Goal: Information Seeking & Learning: Learn about a topic

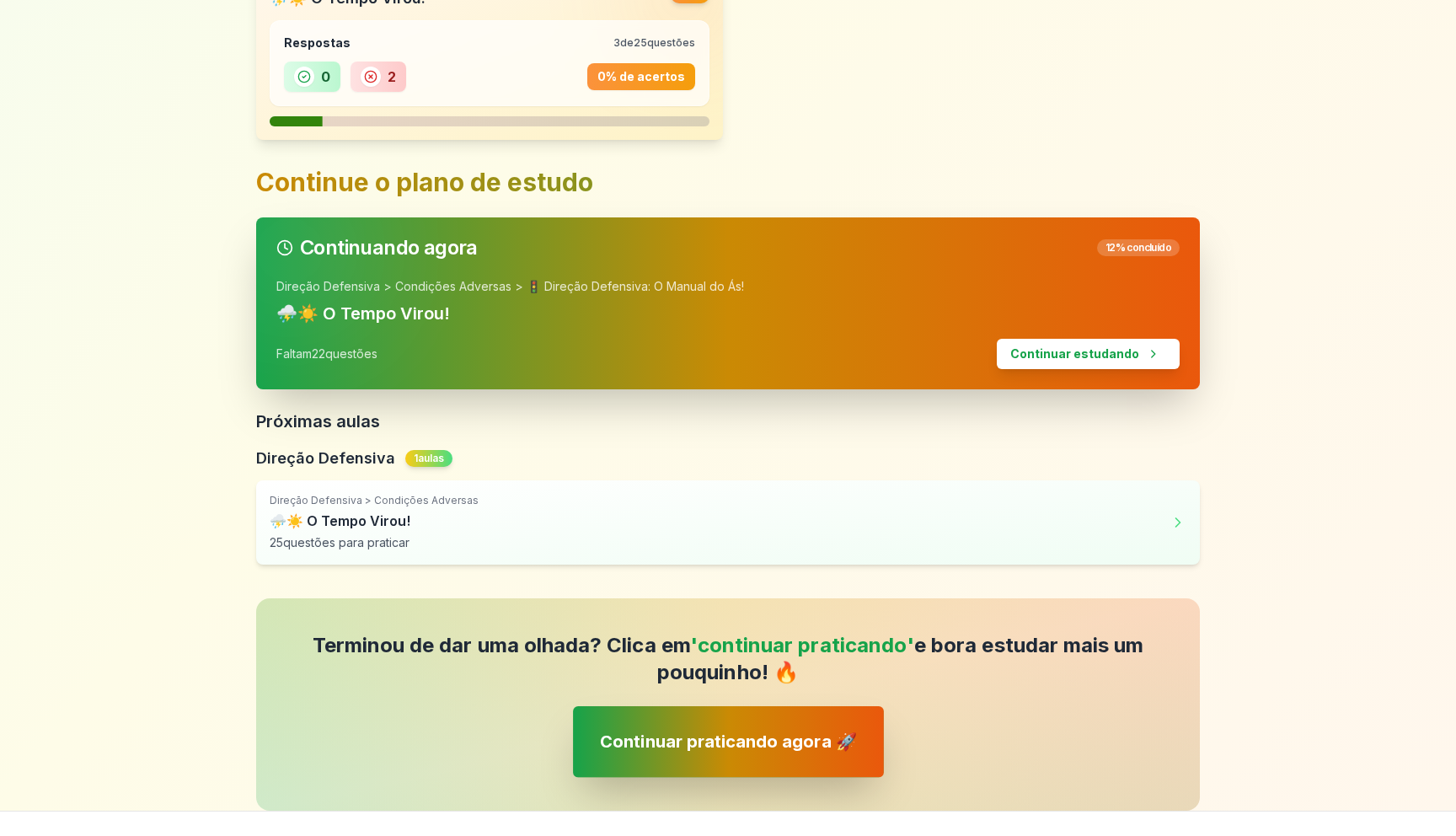
scroll to position [1012, 0]
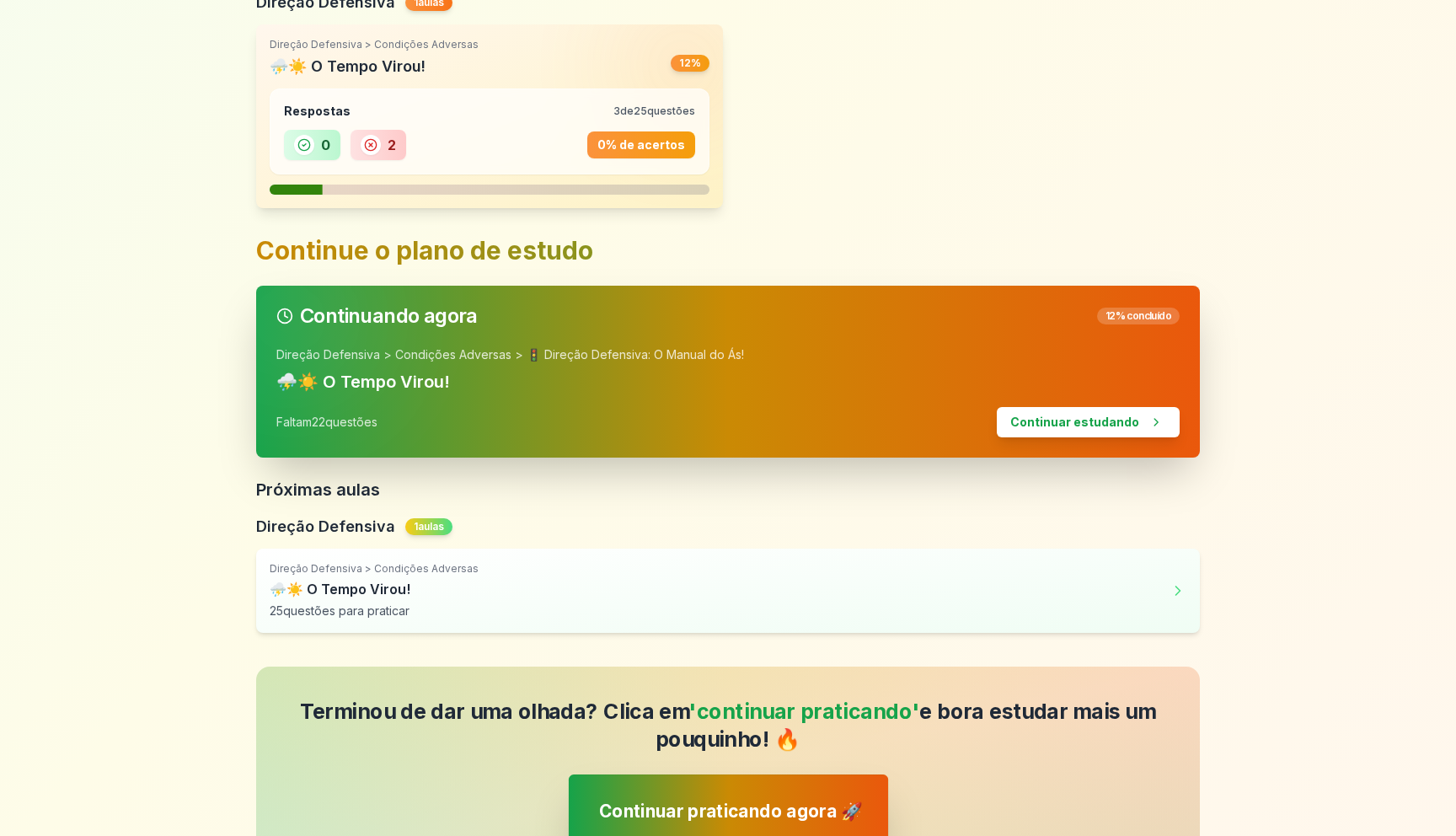
click at [627, 395] on div "Direção Defensiva > Condições Adversas > 🚦 Direção Defensiva: O Manual do Ás! ⛈…" at bounding box center [728, 402] width 944 height 111
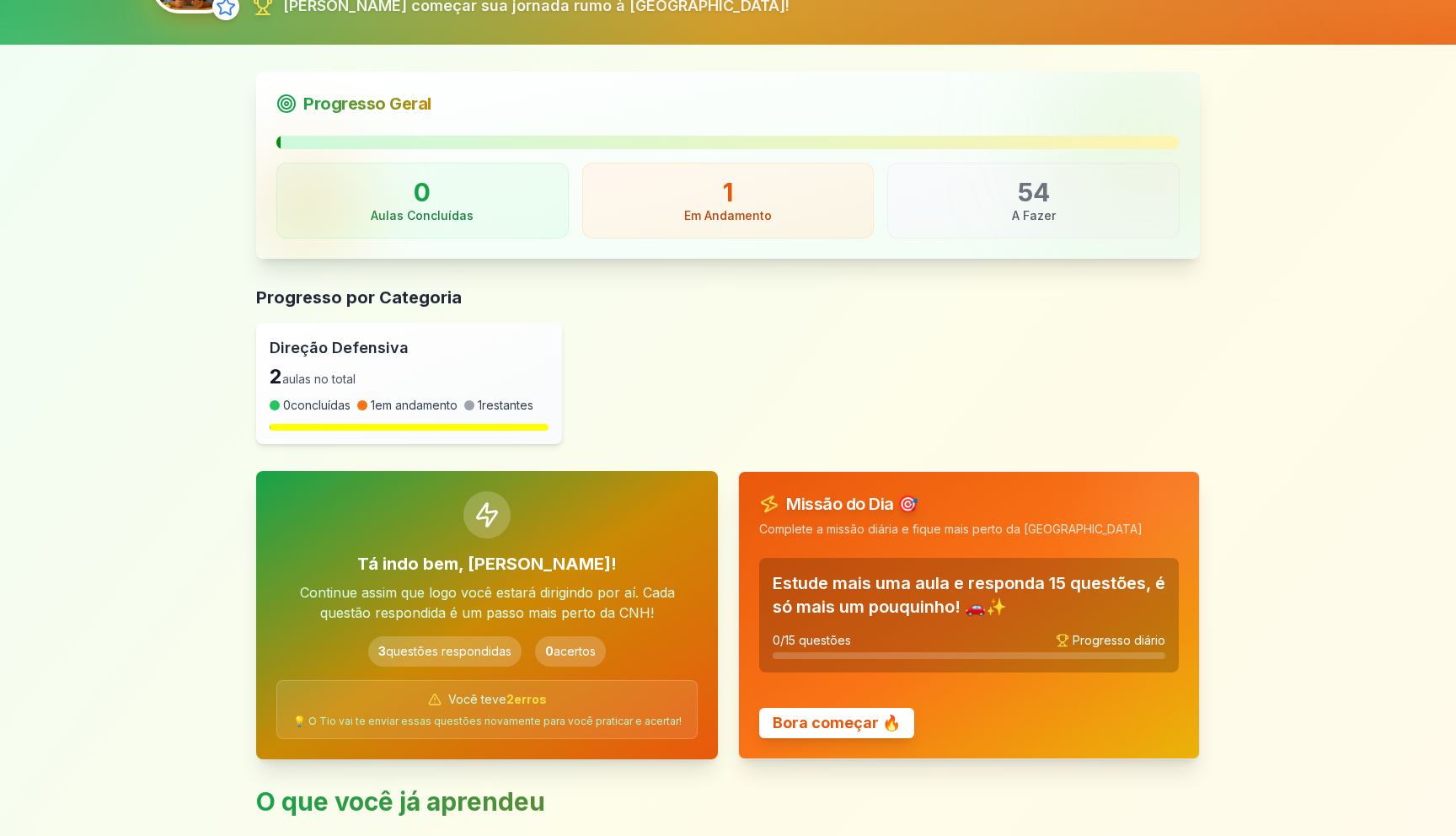
scroll to position [0, 0]
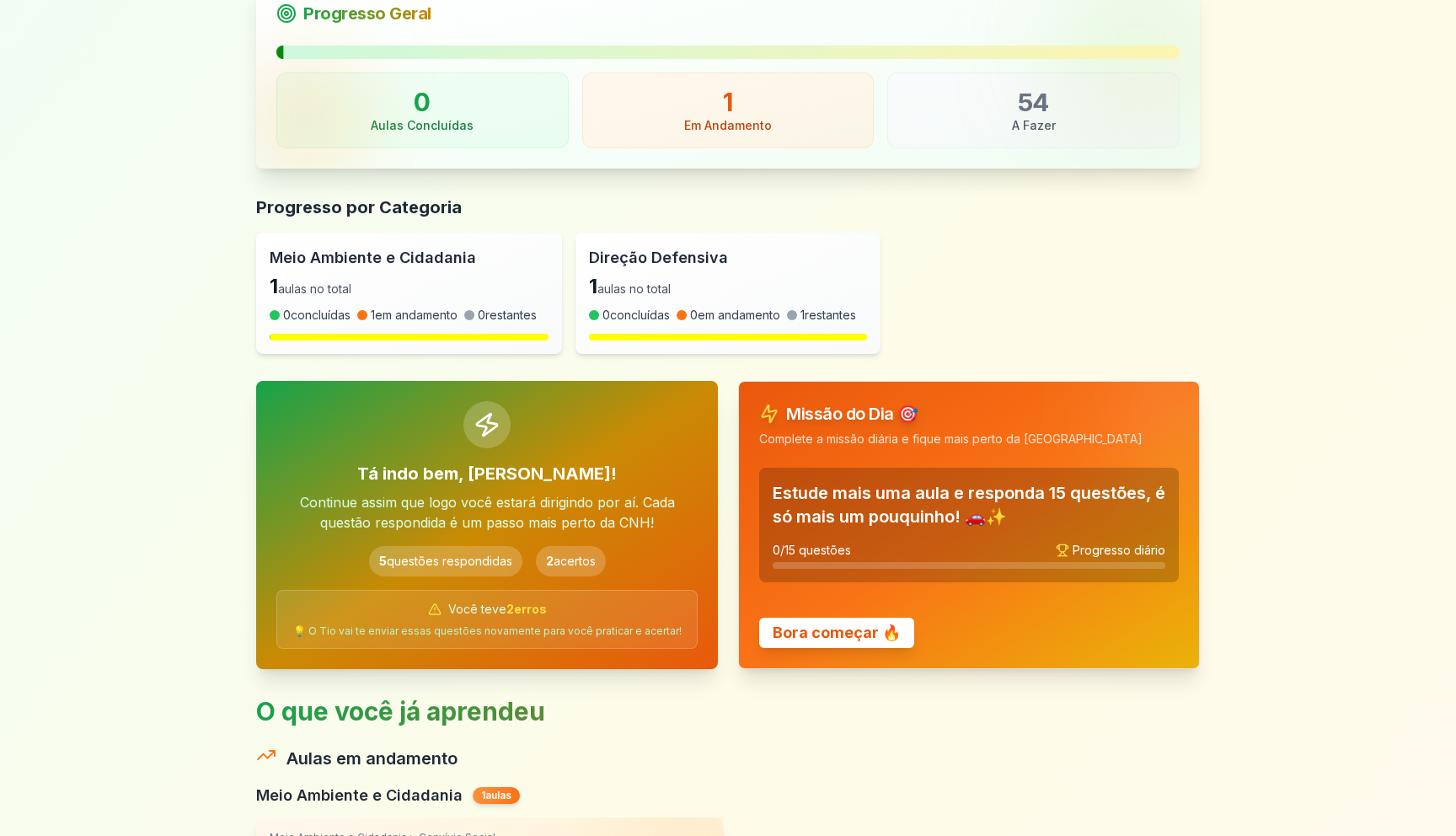
scroll to position [269, 0]
